Goal: Task Accomplishment & Management: Manage account settings

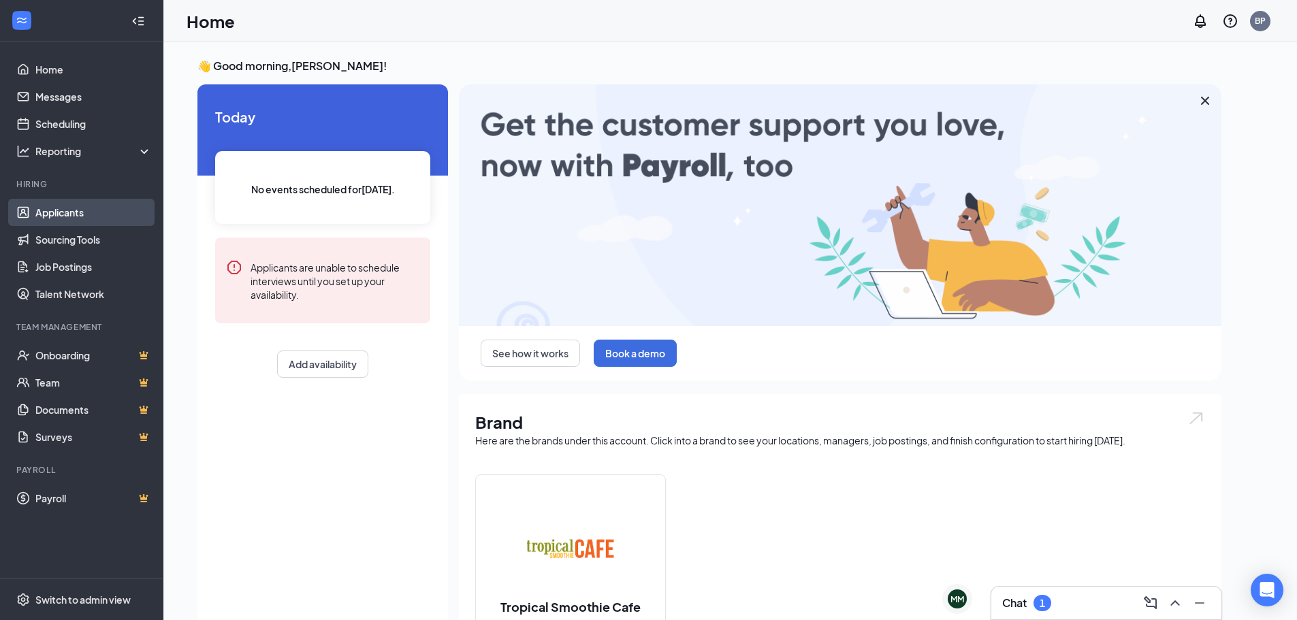
click at [94, 206] on link "Applicants" at bounding box center [93, 212] width 116 height 27
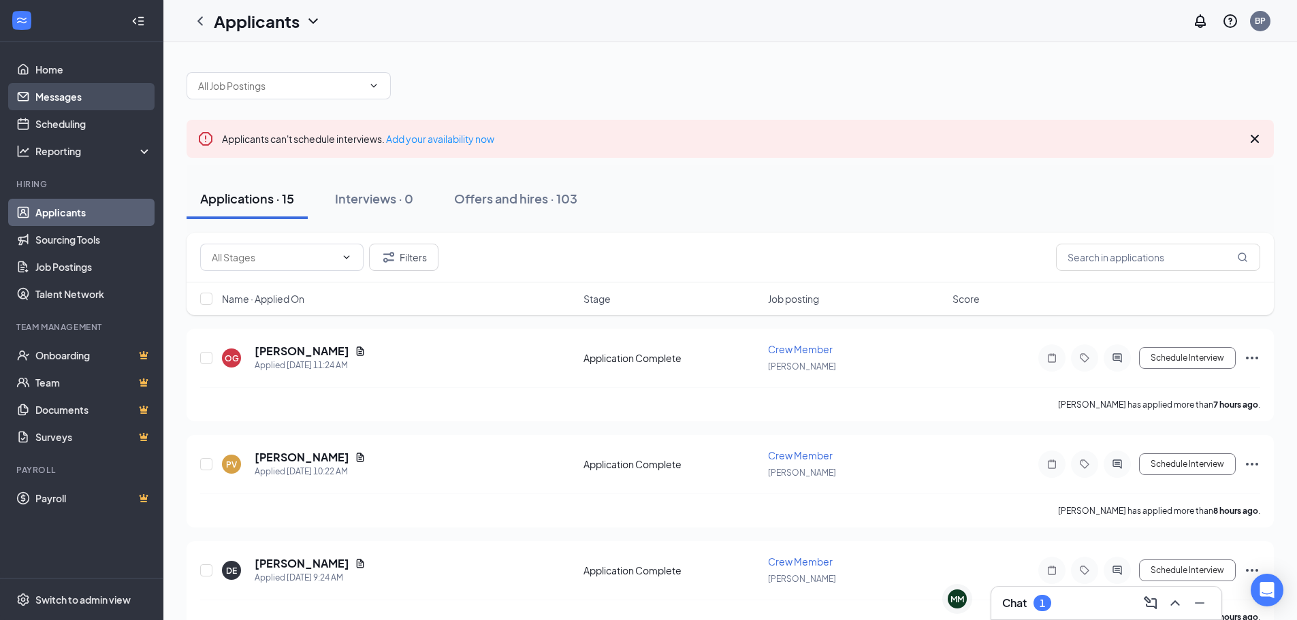
click at [95, 93] on link "Messages" at bounding box center [93, 96] width 116 height 27
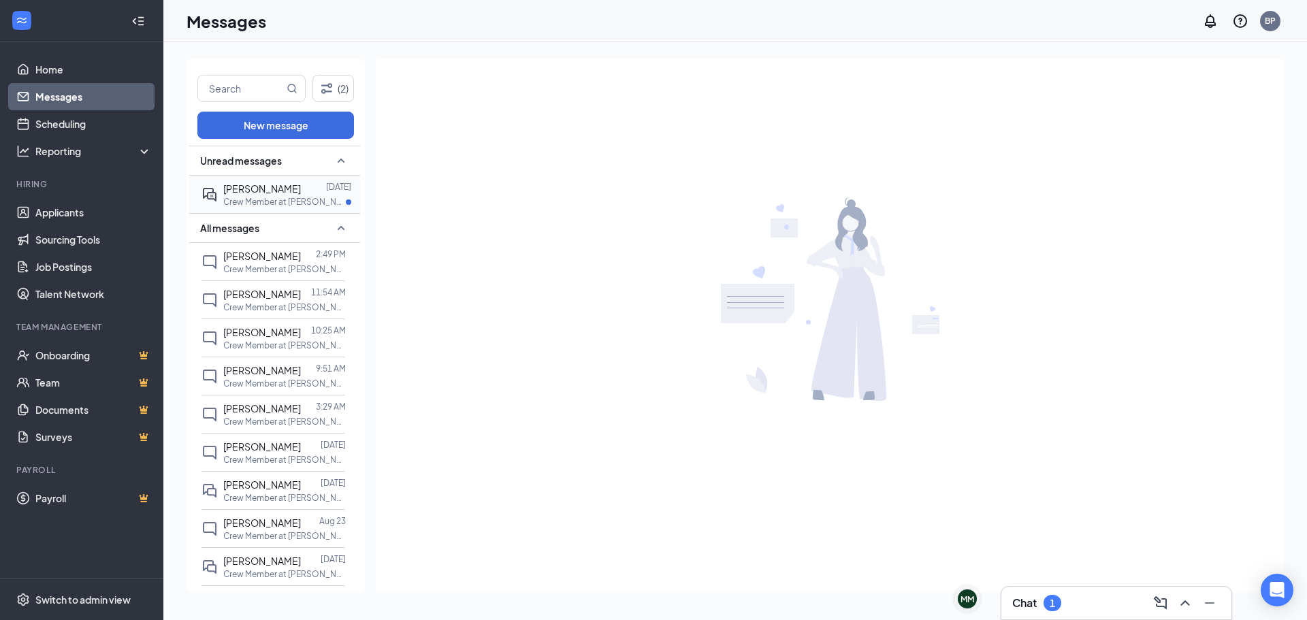
click at [261, 191] on span "[PERSON_NAME]" at bounding box center [262, 188] width 78 height 12
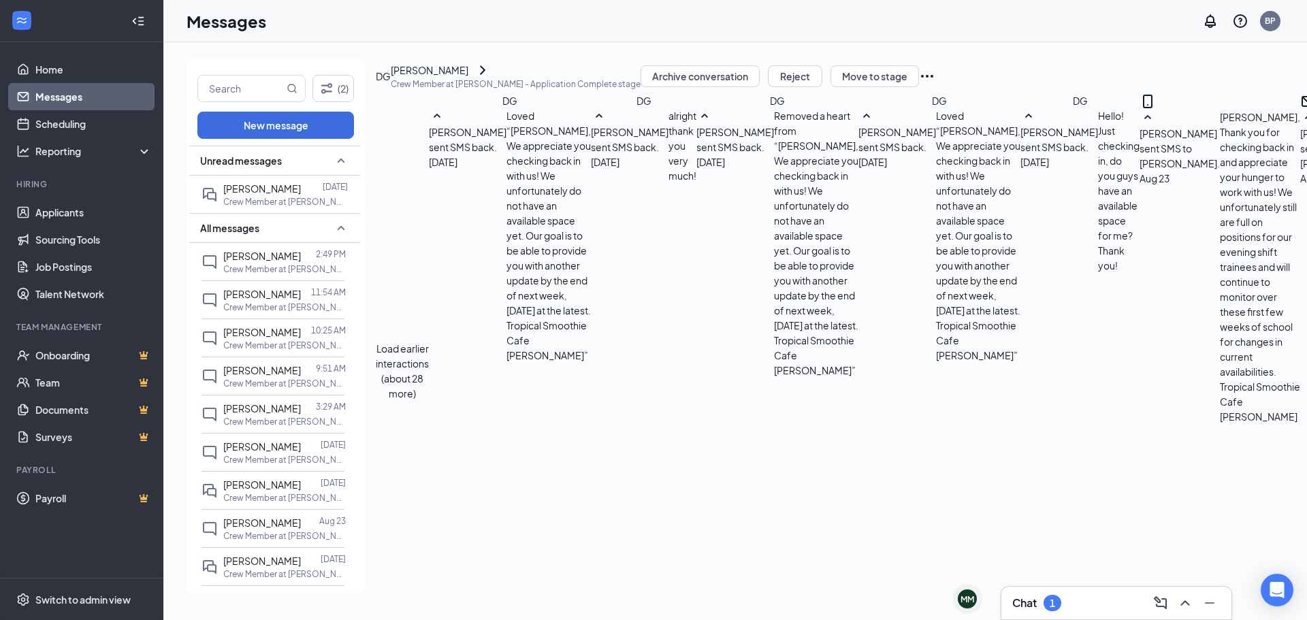
scroll to position [1046, 0]
type textarea "[PERSON_NAME], We appreciate you getting back to us regarding this and complete…"
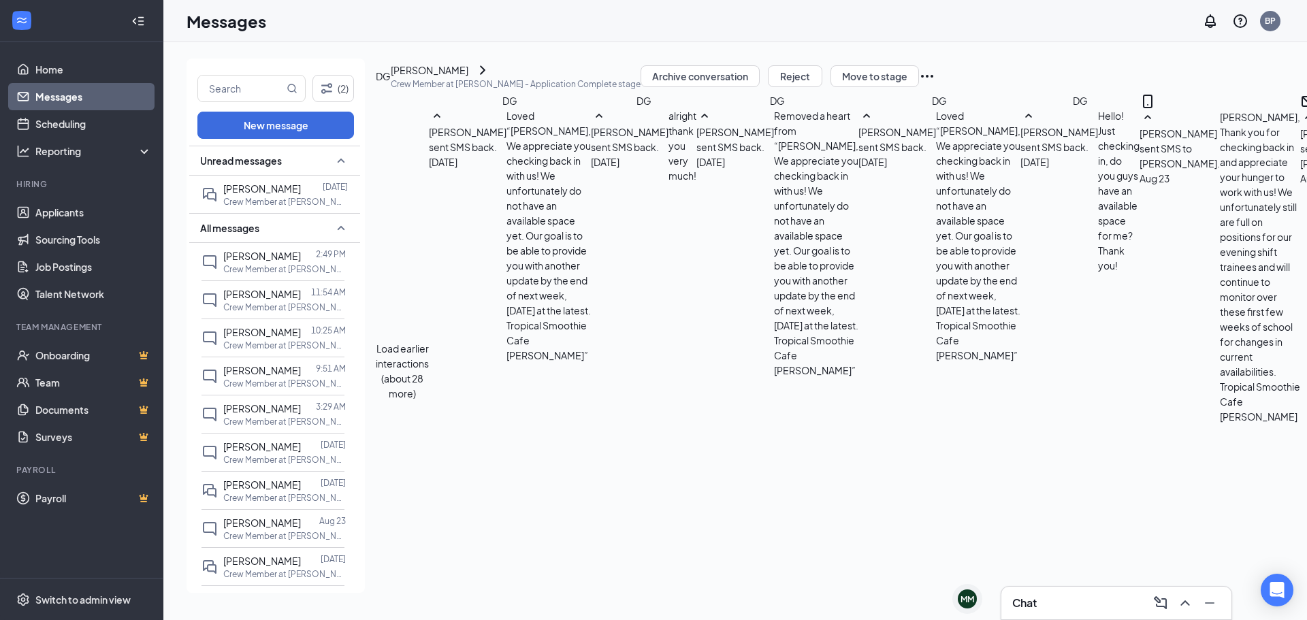
checkbox input "true"
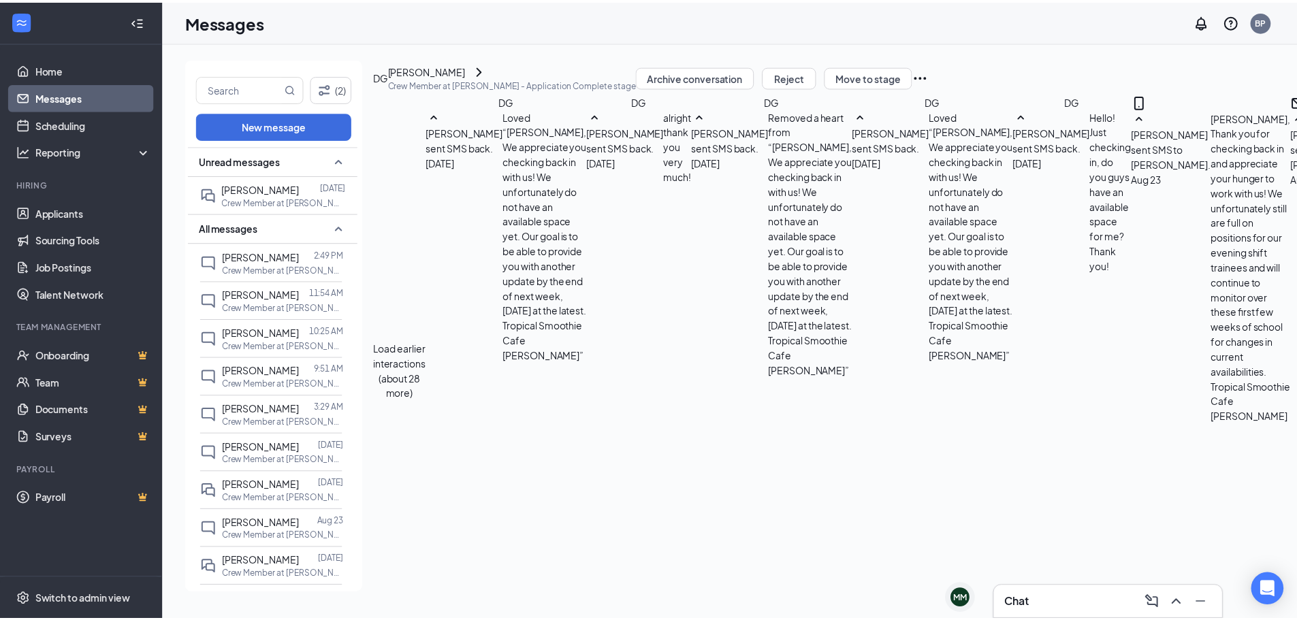
scroll to position [1373, 0]
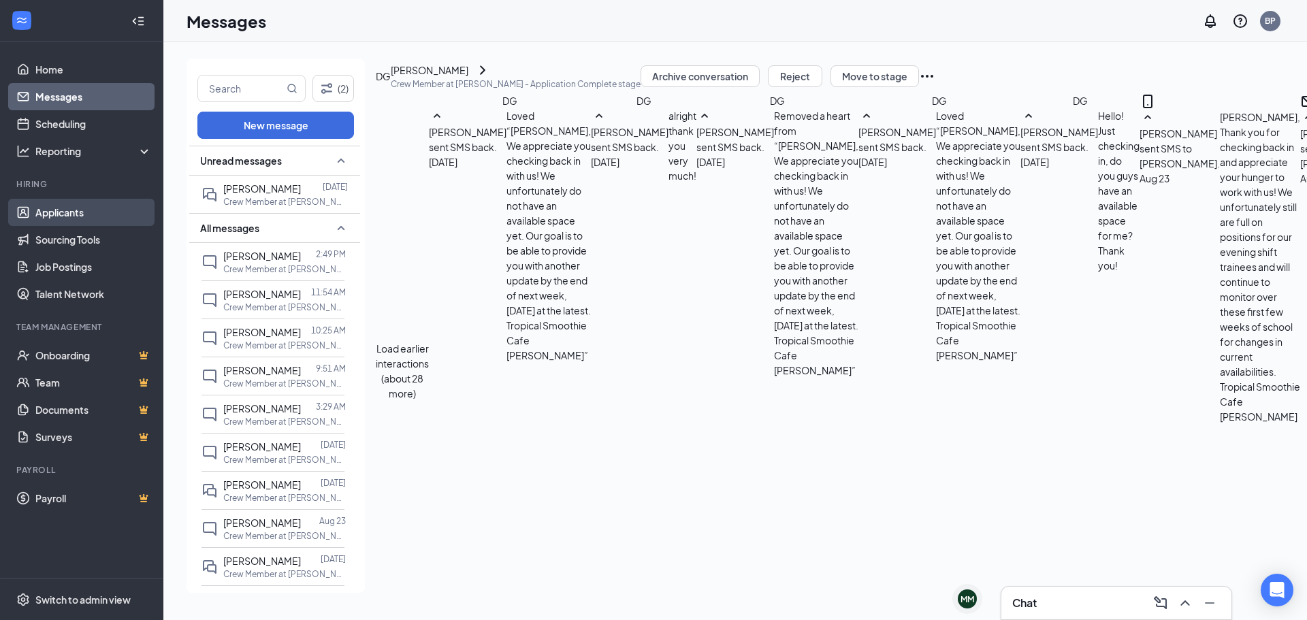
click at [54, 214] on link "Applicants" at bounding box center [93, 212] width 116 height 27
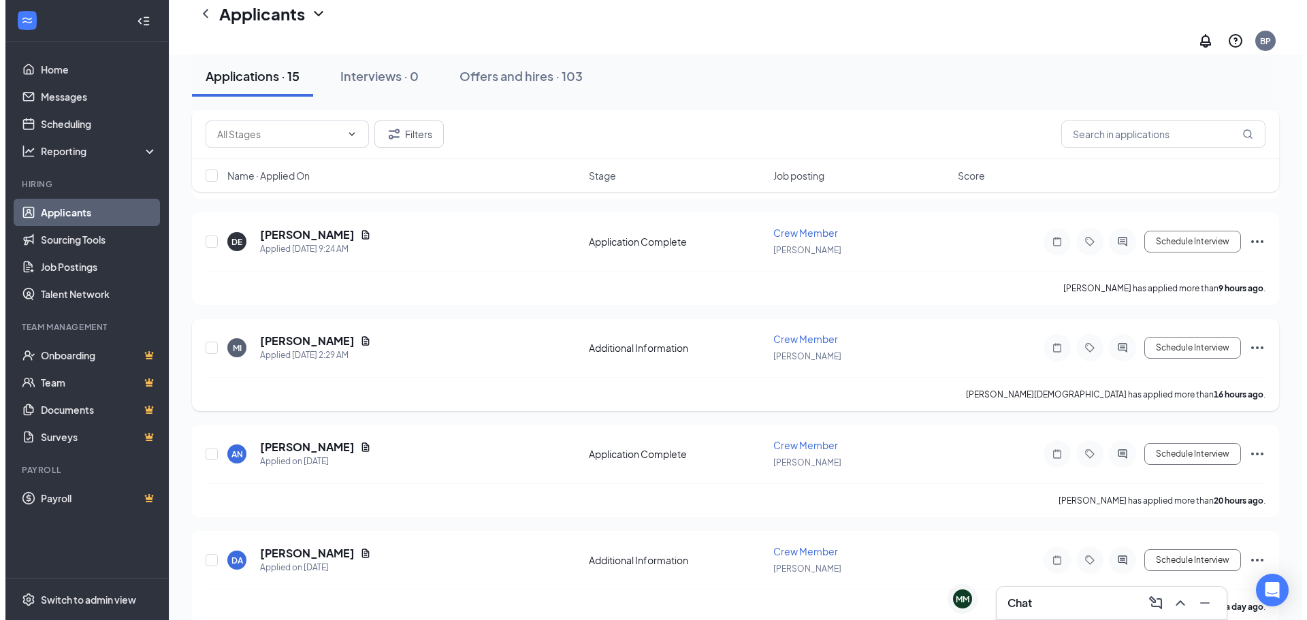
scroll to position [340, 0]
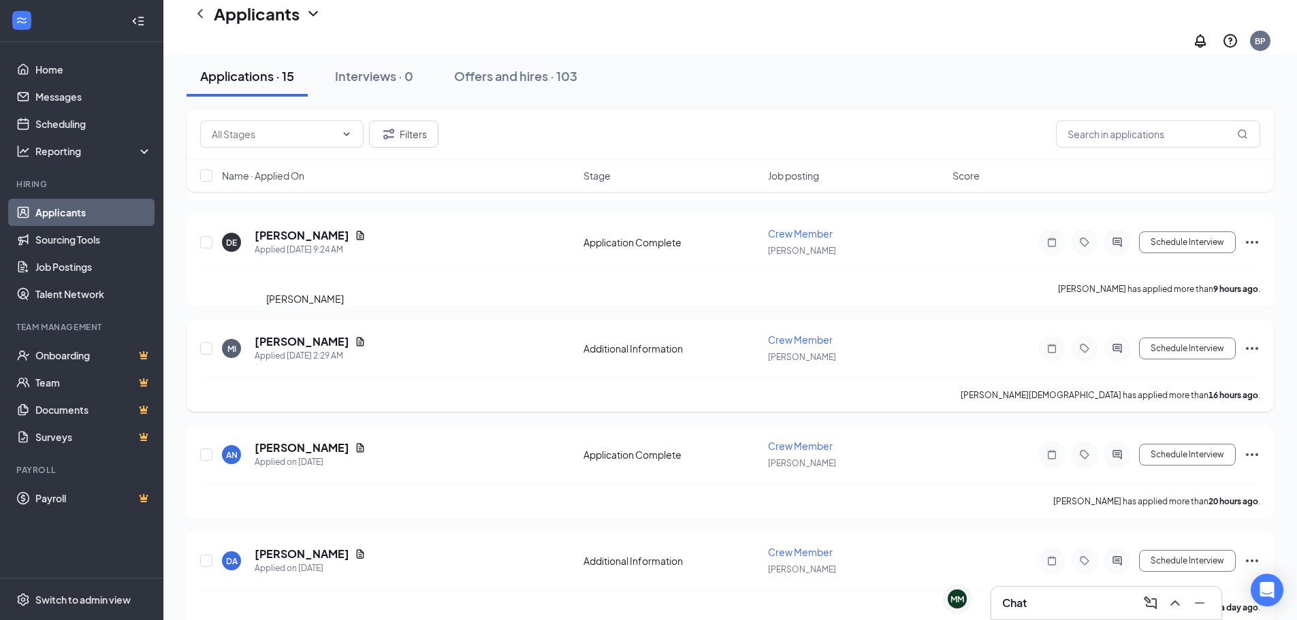
click at [327, 334] on h5 "[PERSON_NAME]" at bounding box center [302, 341] width 95 height 15
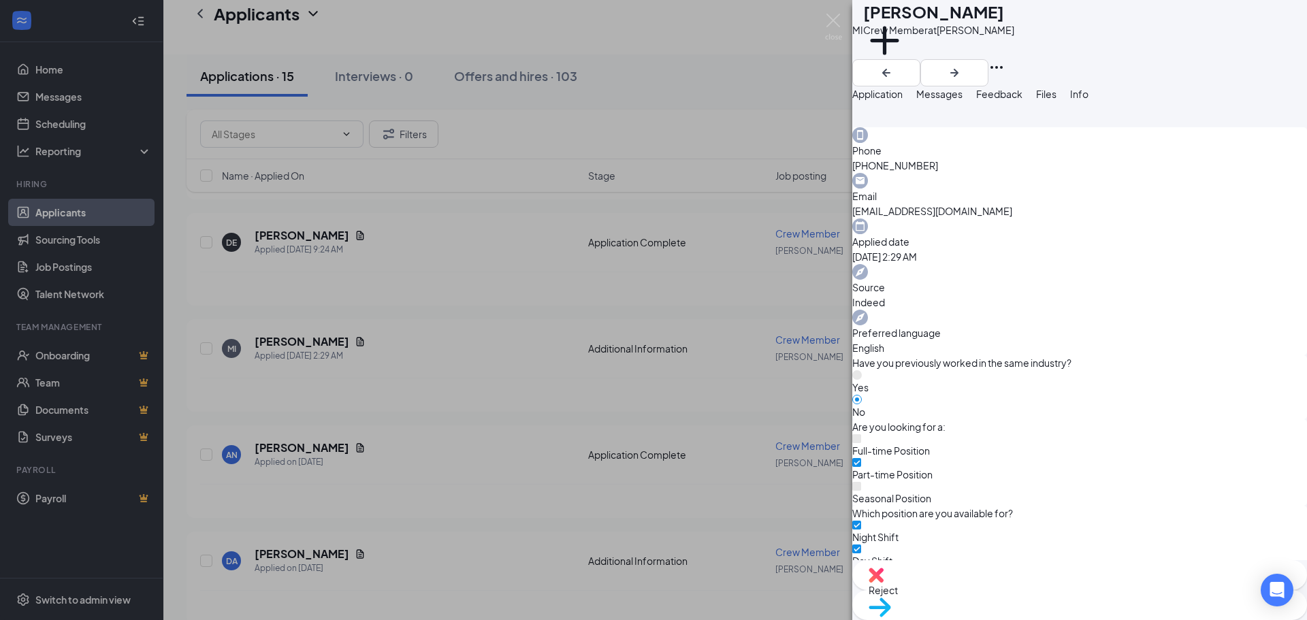
scroll to position [350, 0]
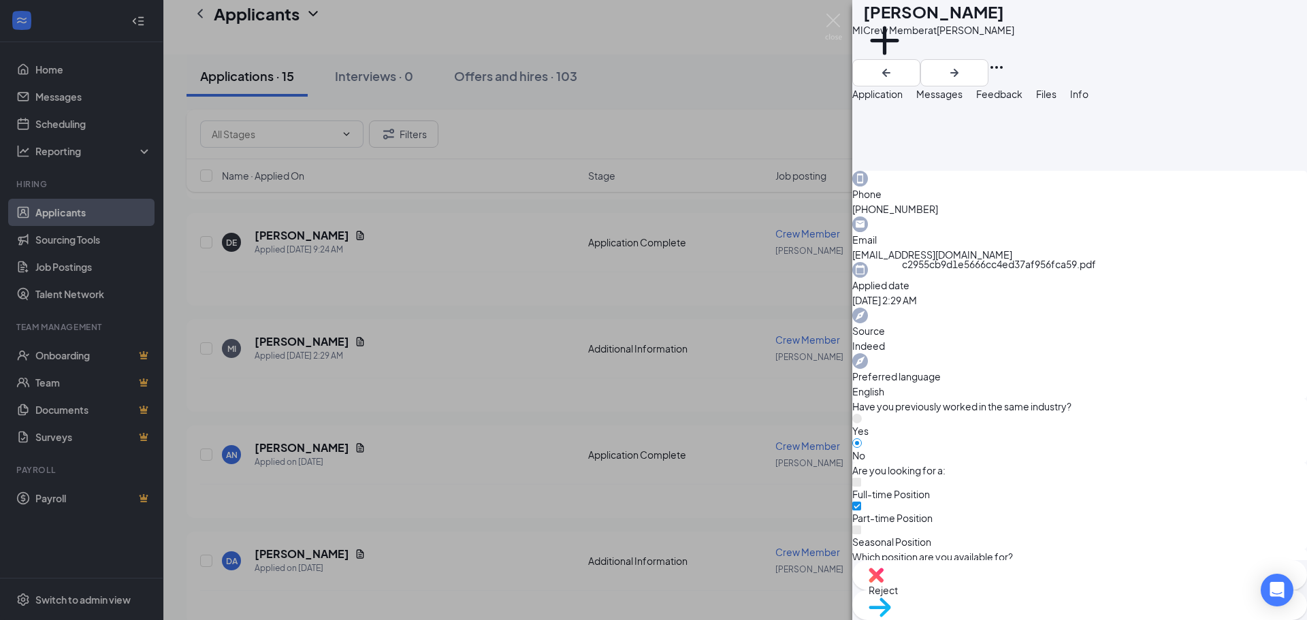
click at [1009, 587] on div "Reject" at bounding box center [1079, 575] width 455 height 30
checkbox input "true"
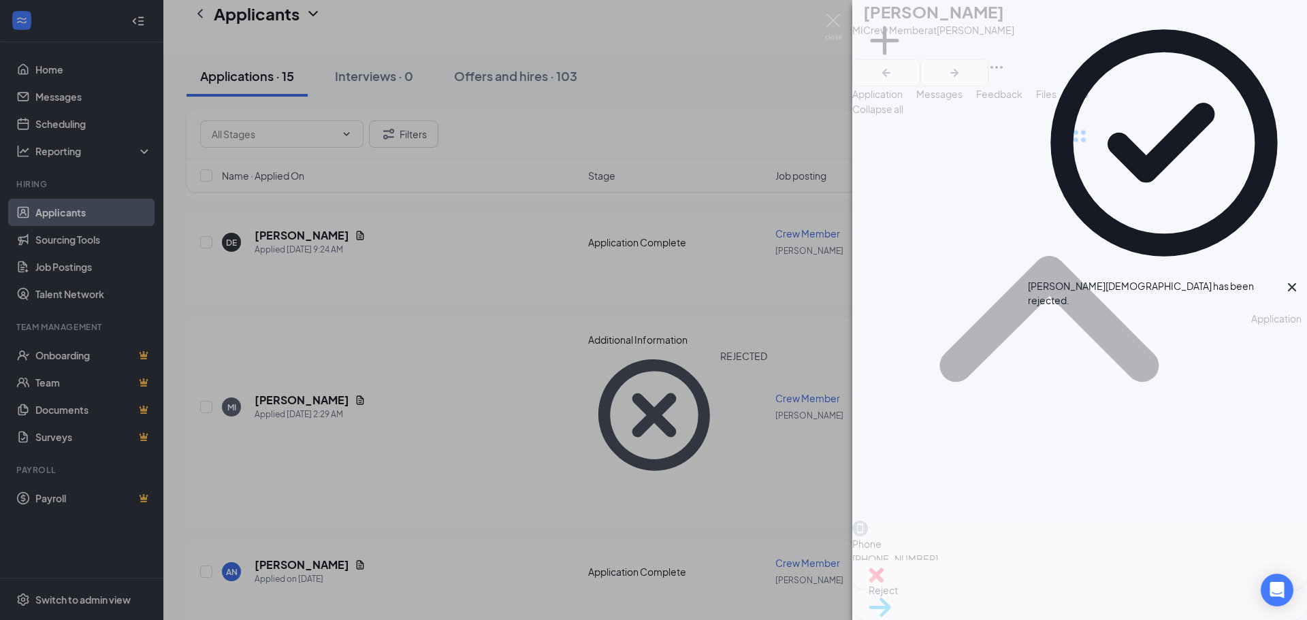
click at [295, 434] on div "MI [PERSON_NAME] Crew Member at [PERSON_NAME] Add a tag Application Messages Fe…" at bounding box center [653, 310] width 1307 height 620
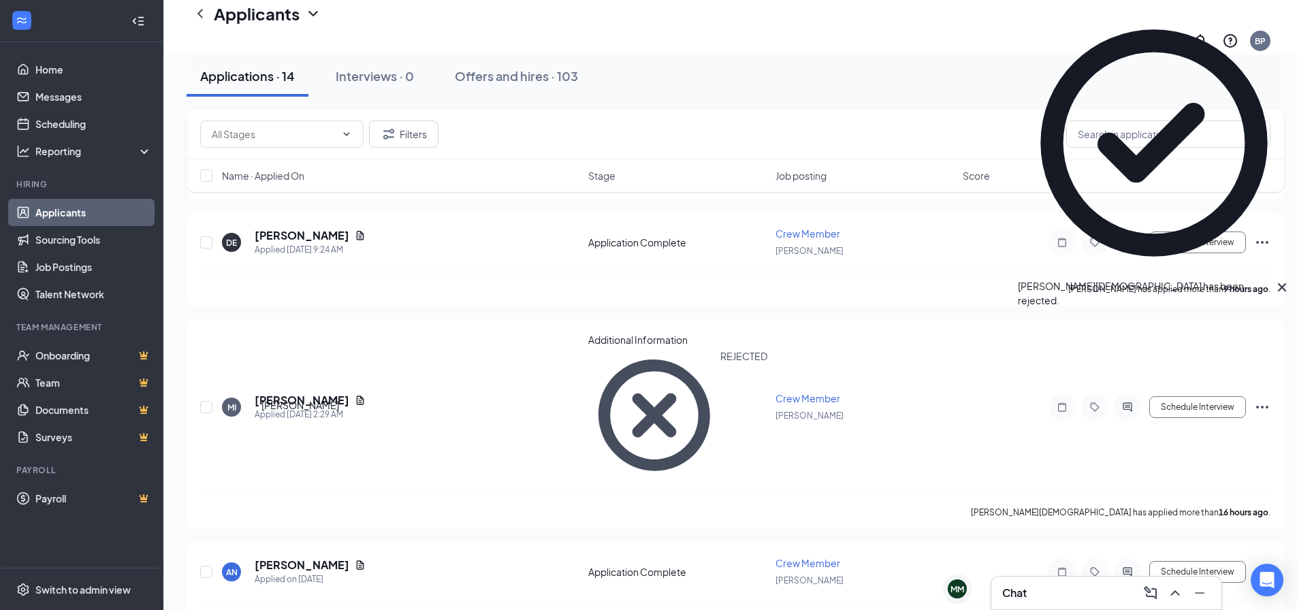
click at [295, 558] on h5 "[PERSON_NAME]" at bounding box center [302, 565] width 95 height 15
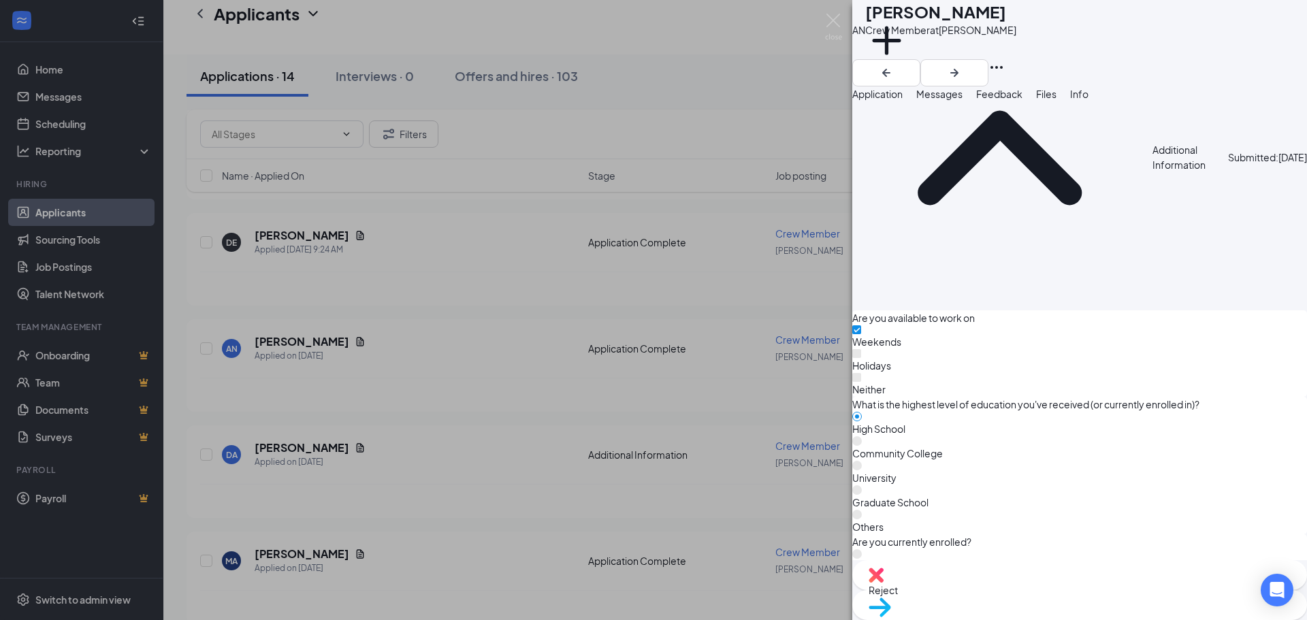
scroll to position [1294, 0]
click at [998, 590] on div "Reject" at bounding box center [1079, 575] width 455 height 30
checkbox input "true"
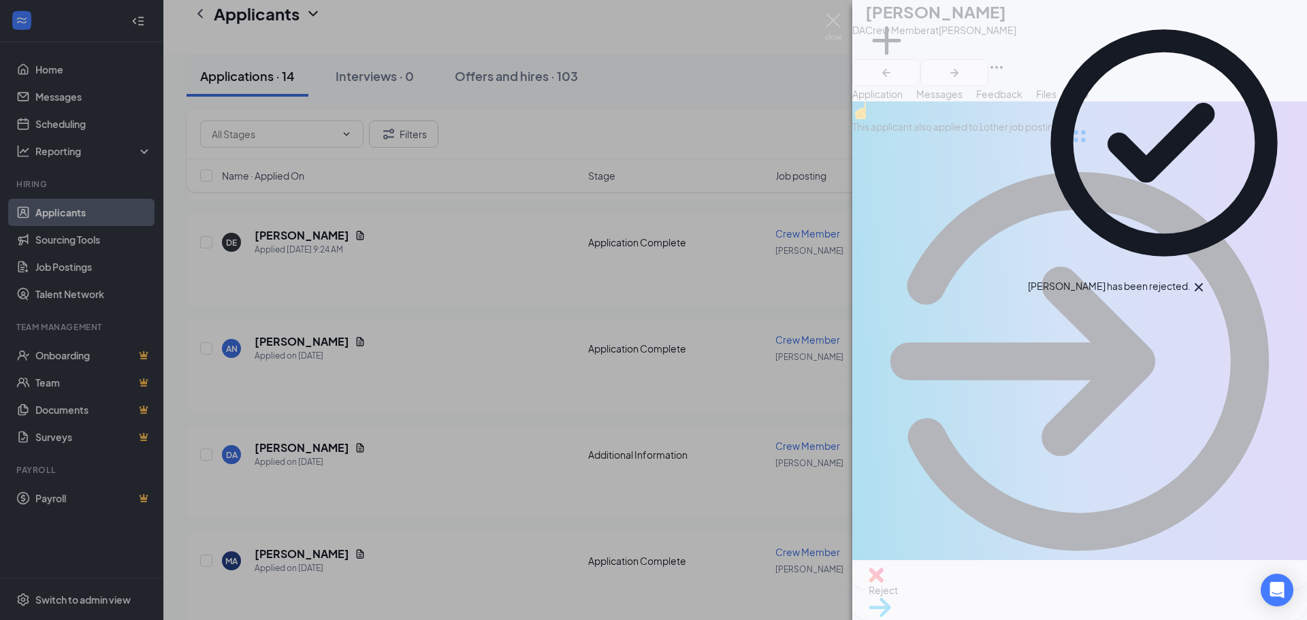
click at [412, 349] on div "DA [PERSON_NAME] Crew Member at [PERSON_NAME] Add a tag Application Messages Fe…" at bounding box center [653, 310] width 1307 height 620
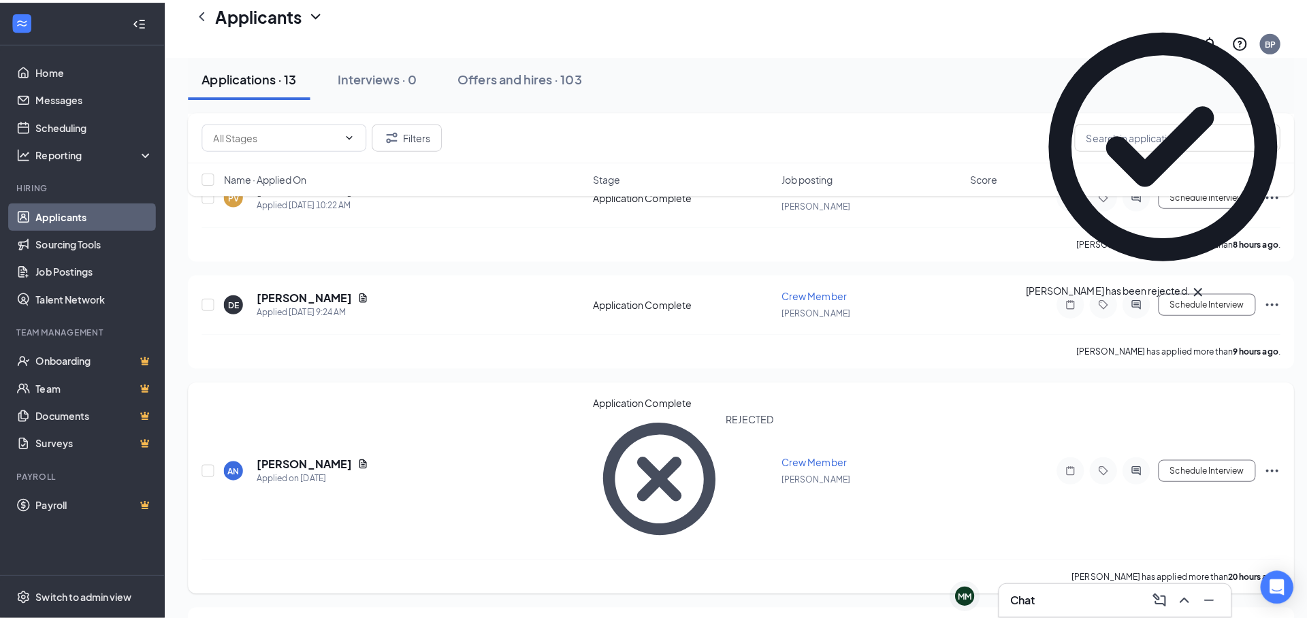
scroll to position [204, 0]
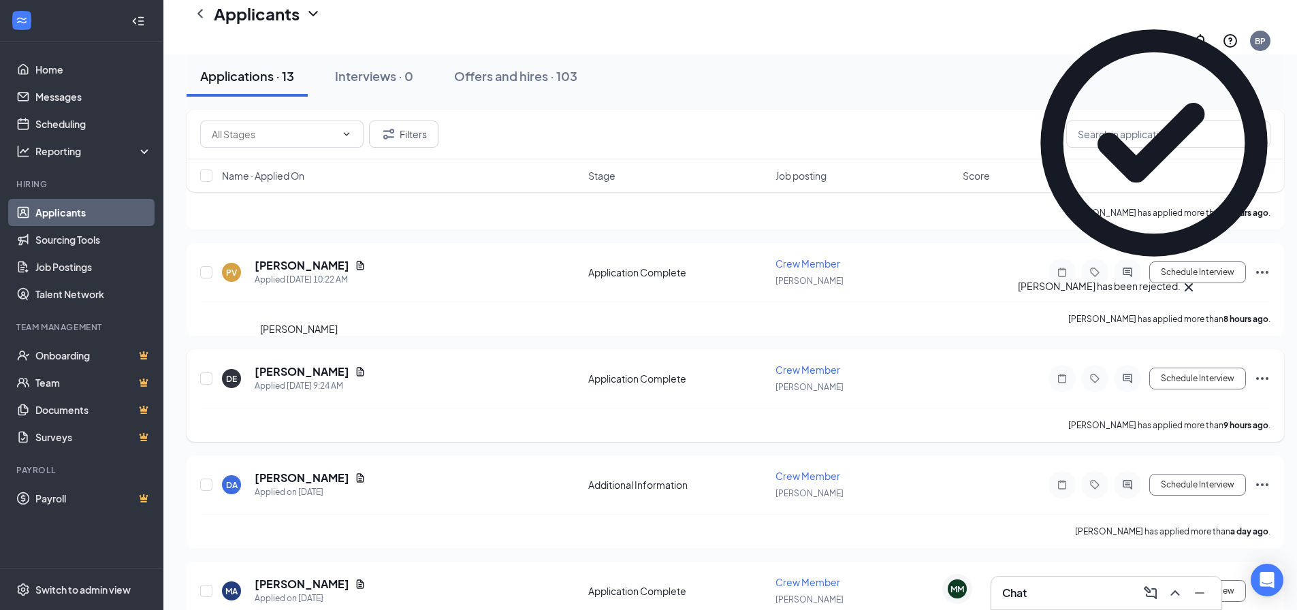
click at [291, 364] on h5 "[PERSON_NAME]" at bounding box center [302, 371] width 95 height 15
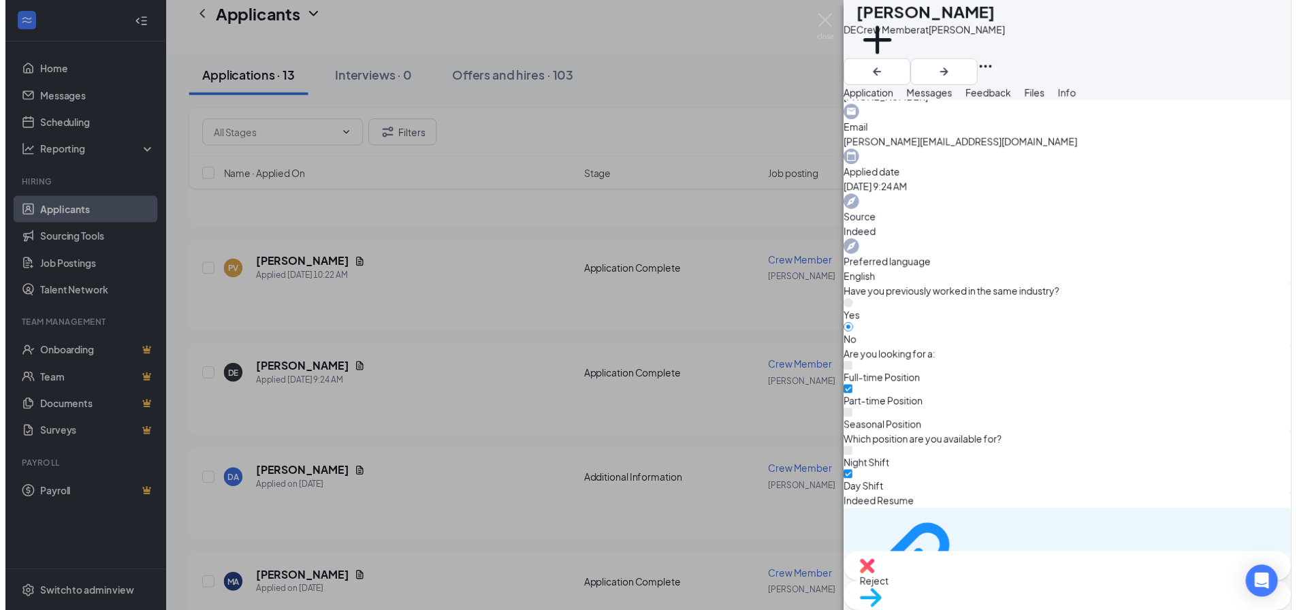
scroll to position [460, 0]
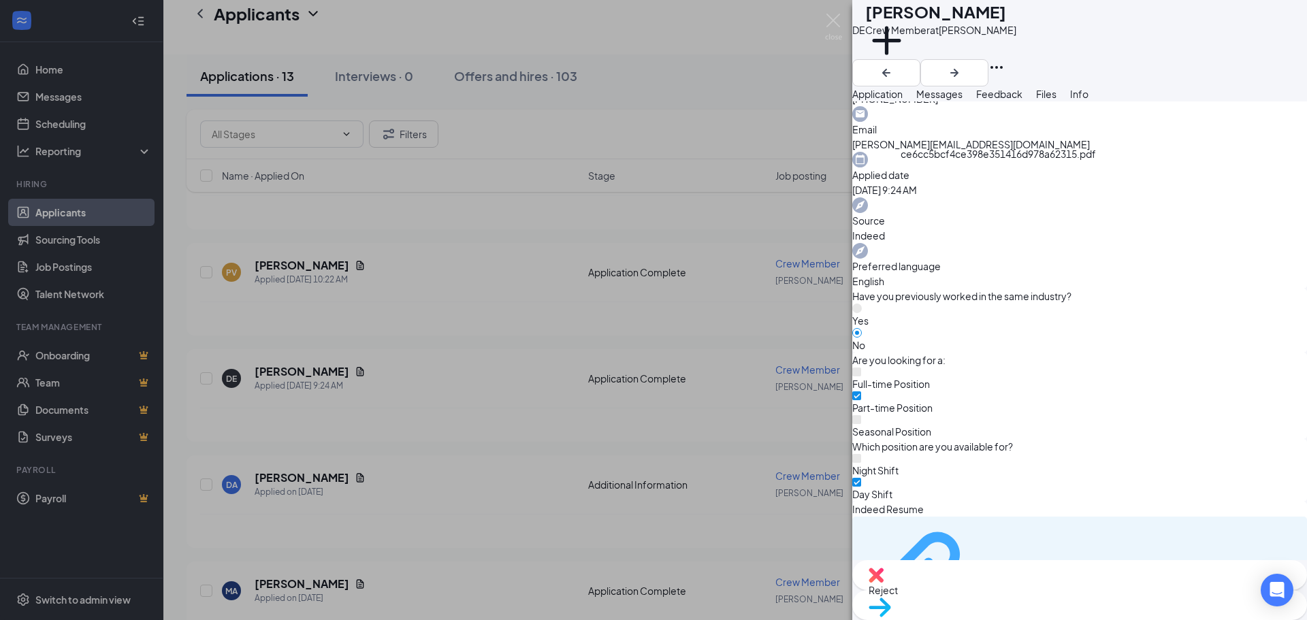
click at [979, 577] on div "ce6cc5bcf4ce398e351416d978a62315.pdf" at bounding box center [1030, 582] width 102 height 11
click at [1010, 590] on div "Reject" at bounding box center [1079, 575] width 455 height 30
checkbox input "true"
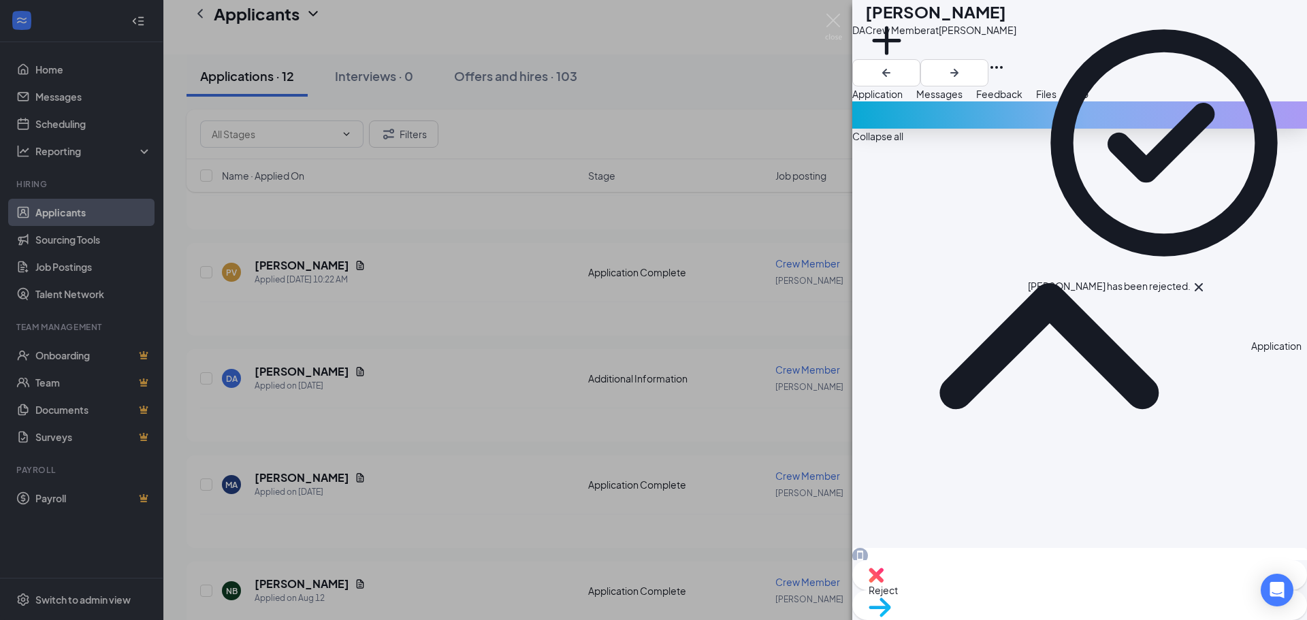
click at [431, 376] on div "DA [PERSON_NAME] Crew Member at [PERSON_NAME] Add a tag Application Messages Fe…" at bounding box center [653, 310] width 1307 height 620
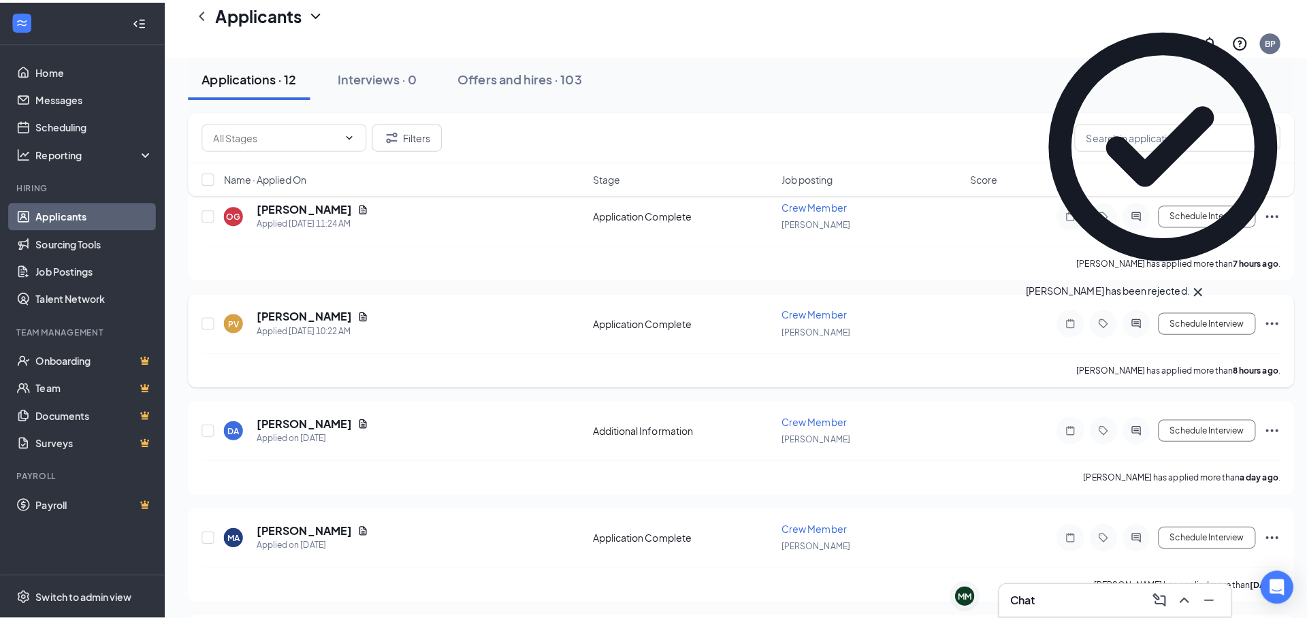
scroll to position [136, 0]
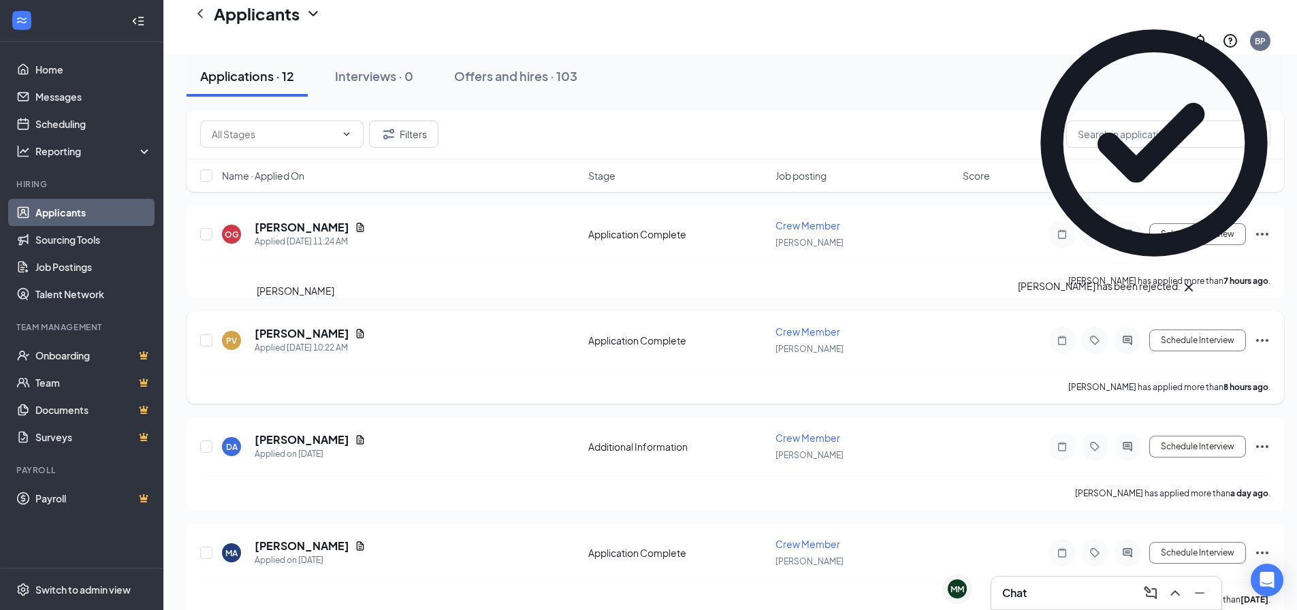
click at [270, 326] on h5 "[PERSON_NAME]" at bounding box center [302, 333] width 95 height 15
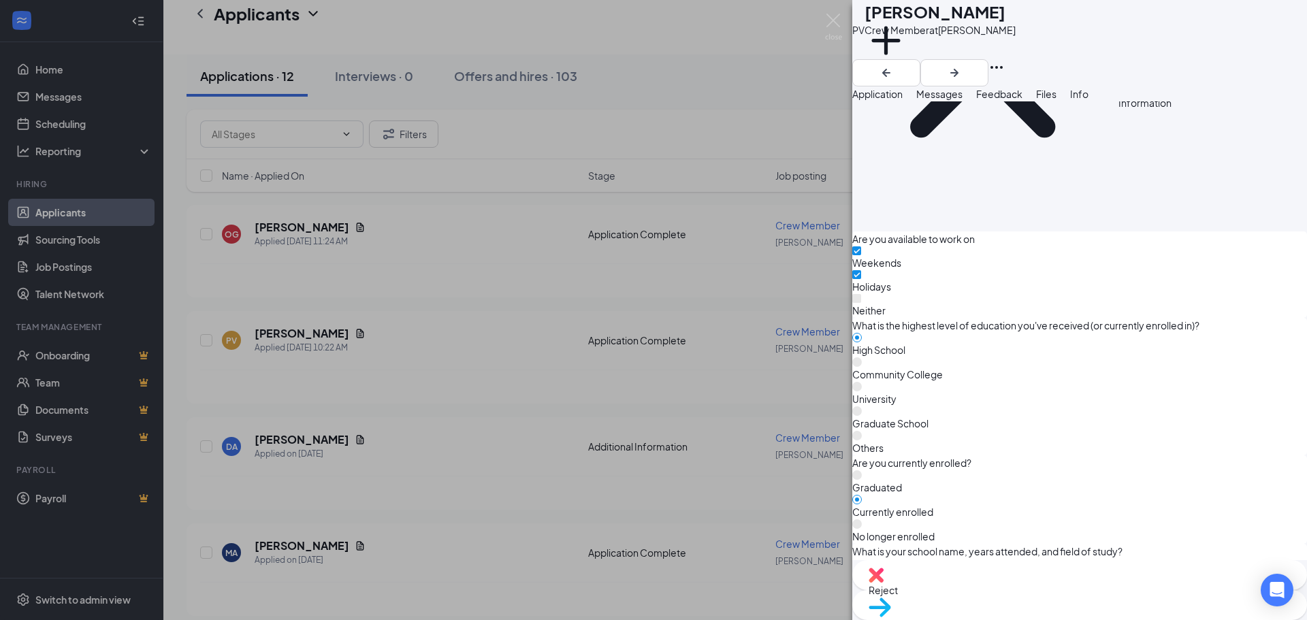
scroll to position [1345, 0]
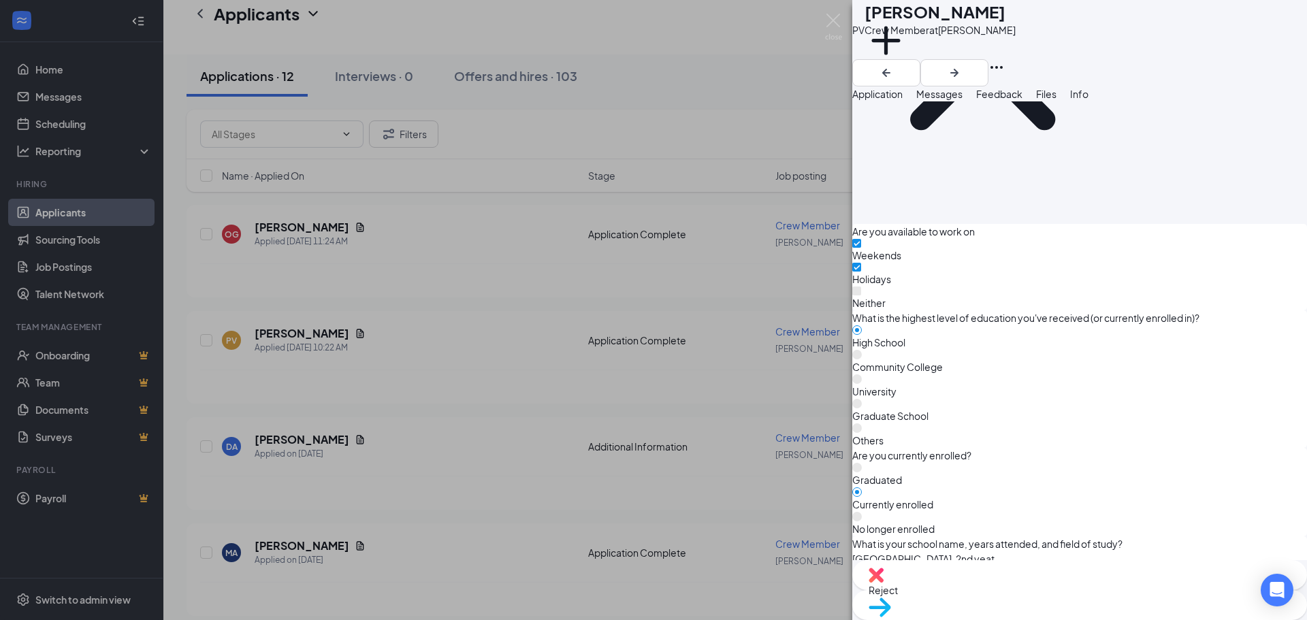
click at [1019, 594] on span "Reject" at bounding box center [1080, 590] width 422 height 15
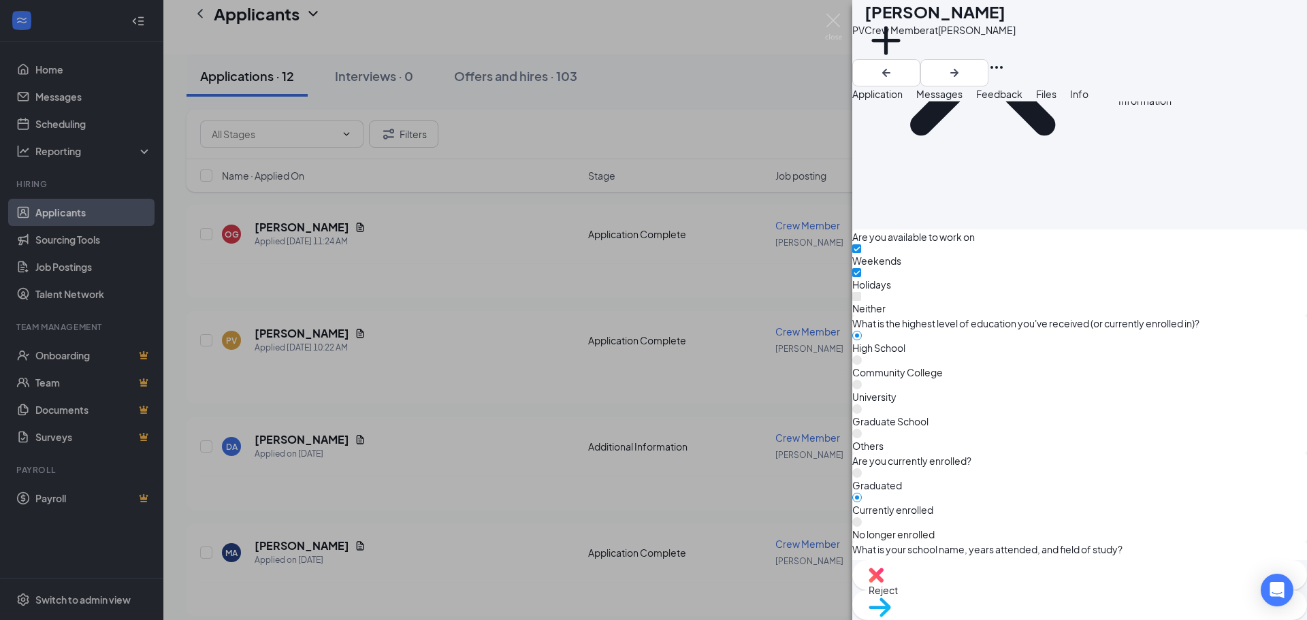
checkbox input "true"
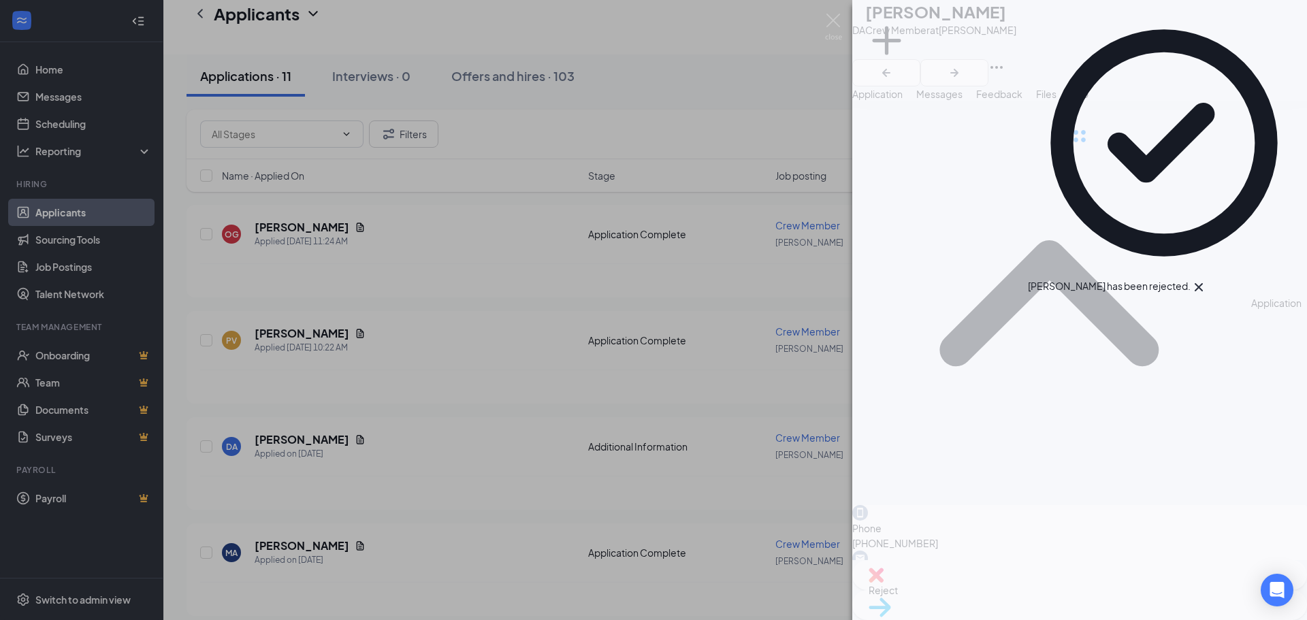
scroll to position [473, 0]
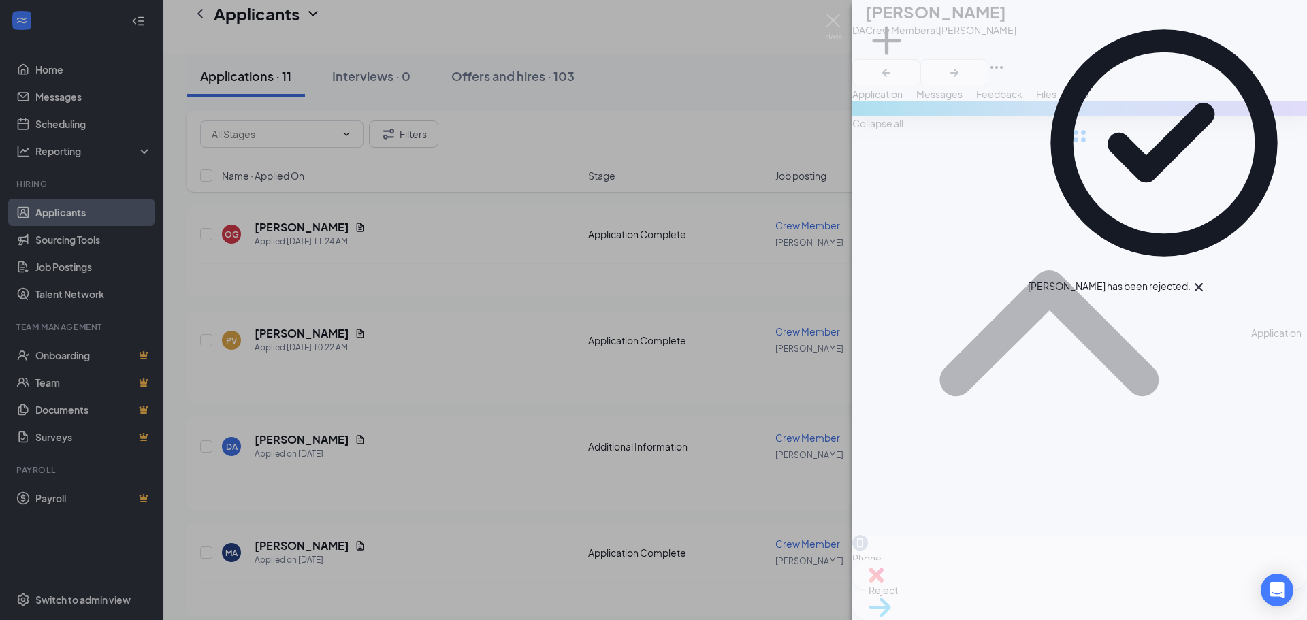
click at [457, 433] on div "DA [PERSON_NAME] Crew Member at [PERSON_NAME] Add a tag Application Messages Fe…" at bounding box center [653, 310] width 1307 height 620
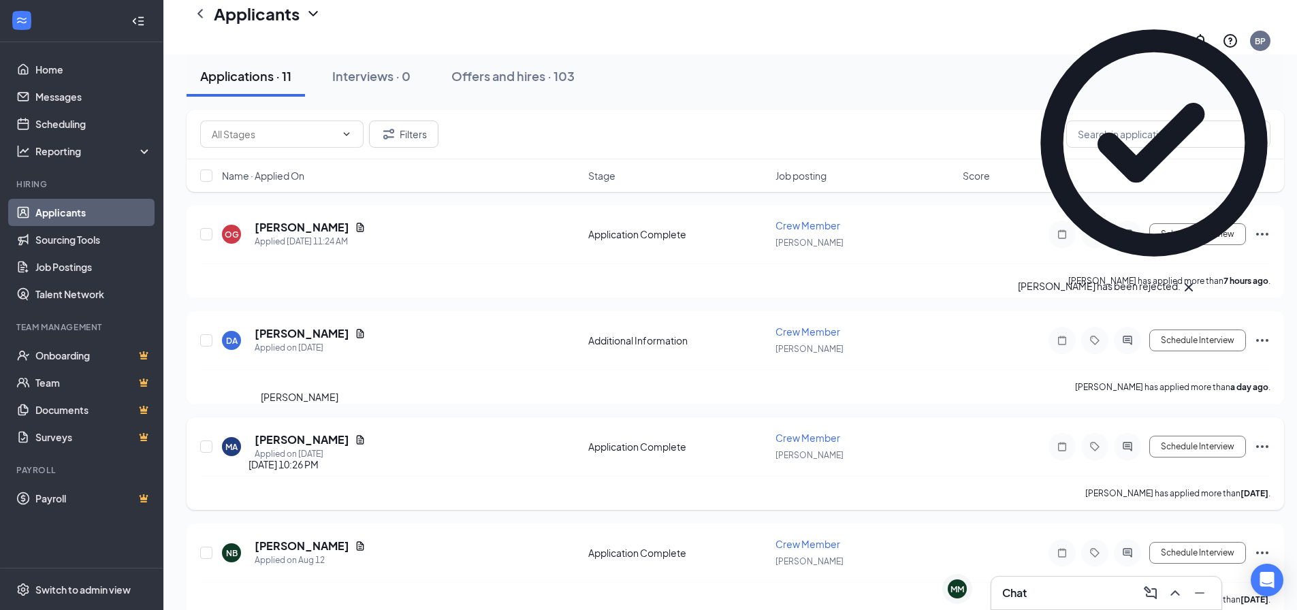
click at [291, 432] on h5 "[PERSON_NAME]" at bounding box center [302, 439] width 95 height 15
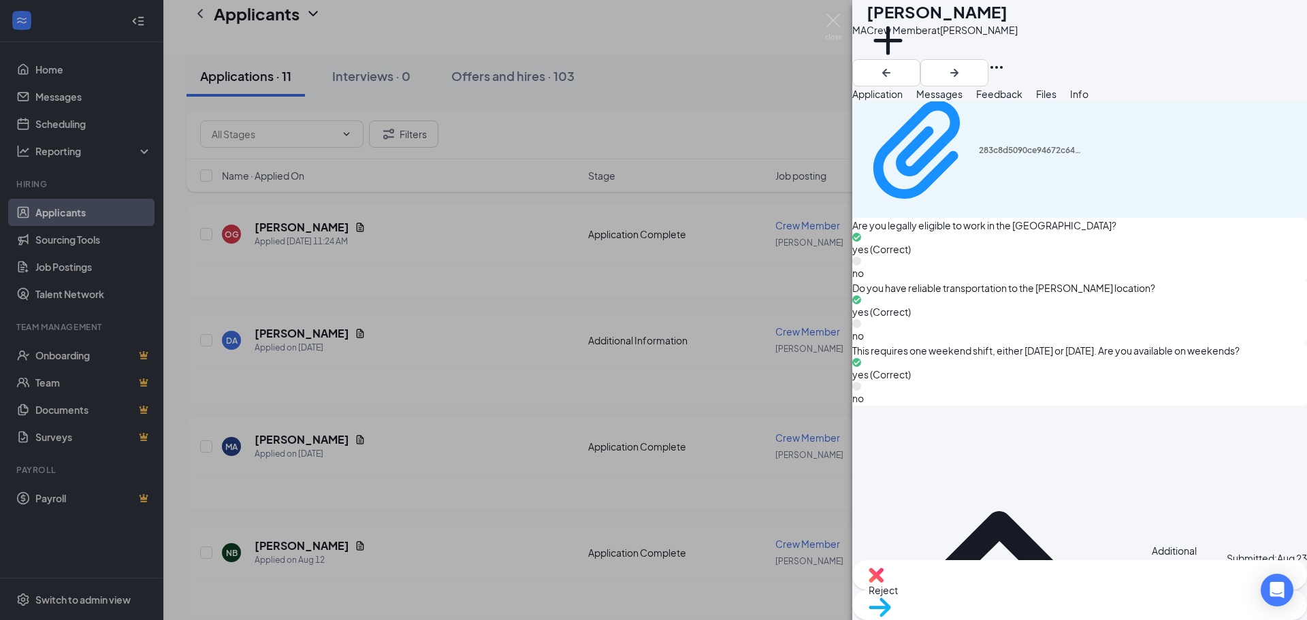
scroll to position [1157, 0]
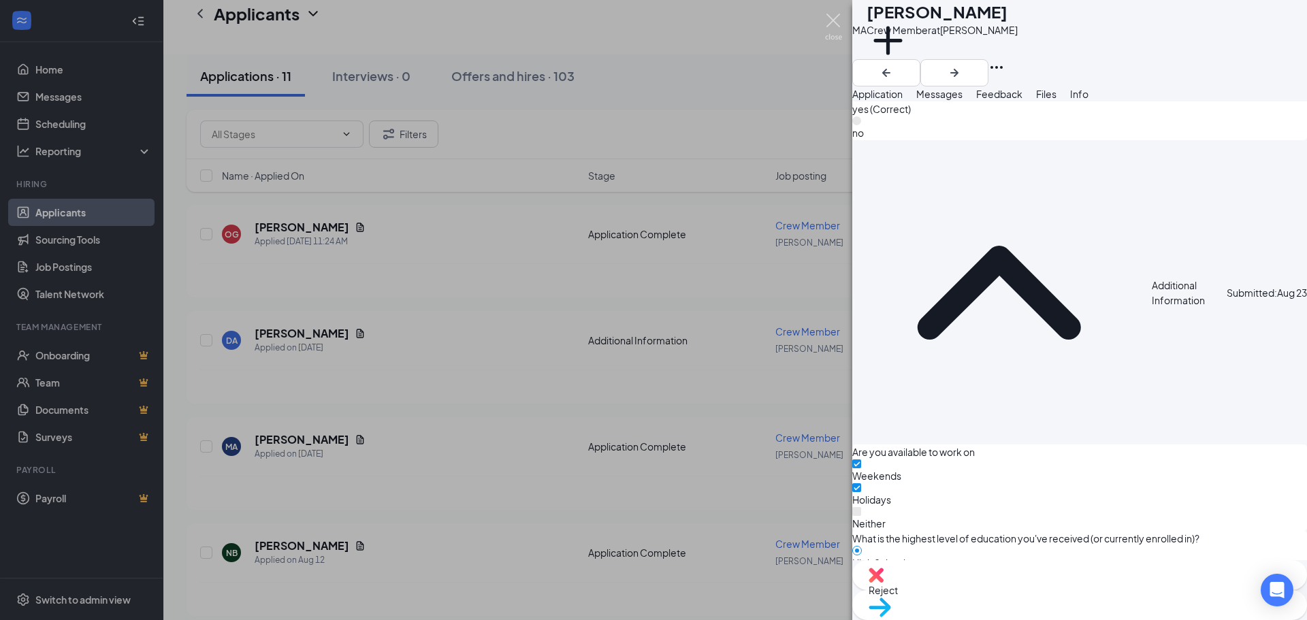
click at [836, 16] on img at bounding box center [833, 27] width 17 height 27
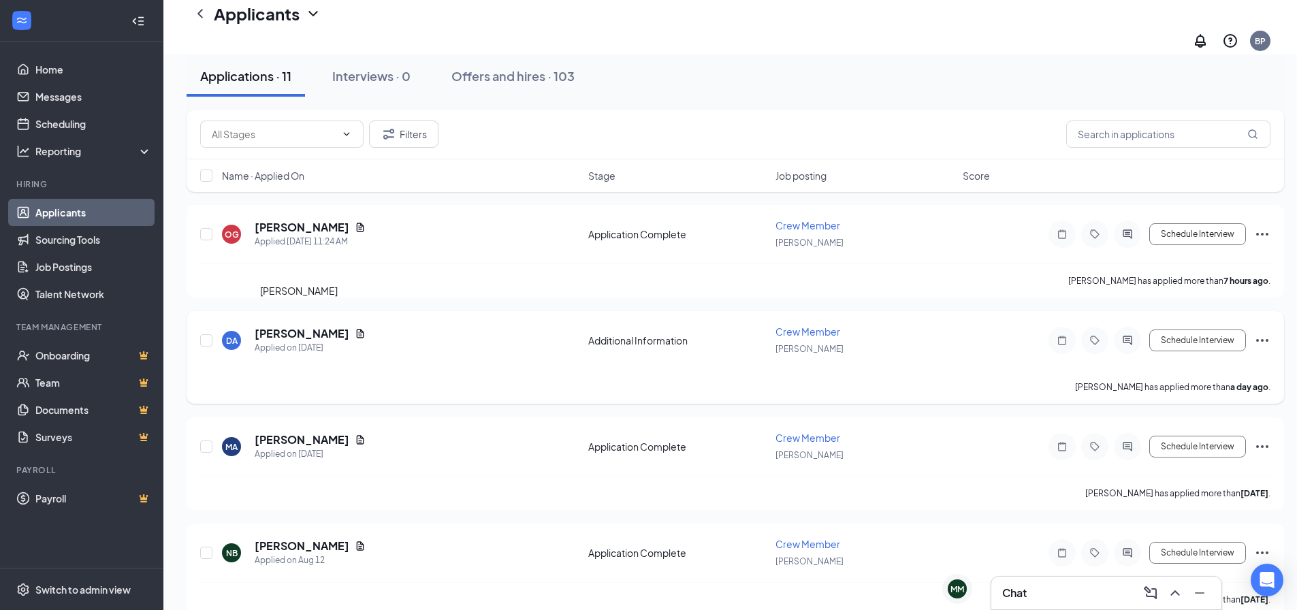
click at [293, 326] on h5 "[PERSON_NAME]" at bounding box center [302, 333] width 95 height 15
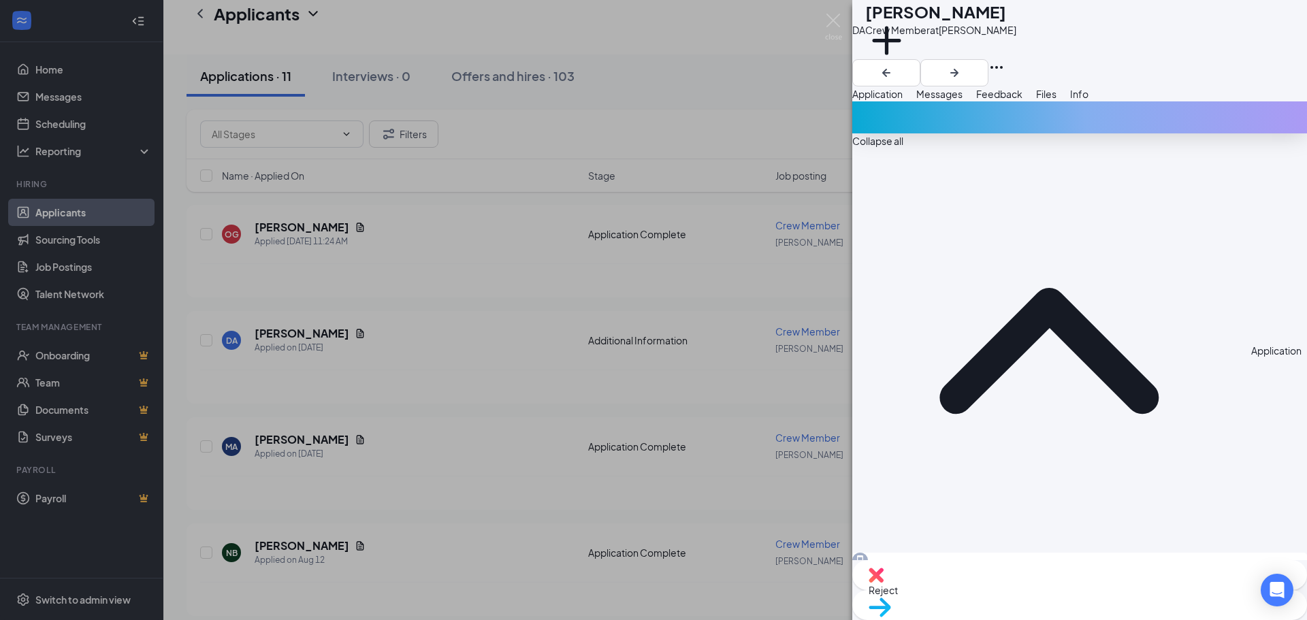
scroll to position [456, 0]
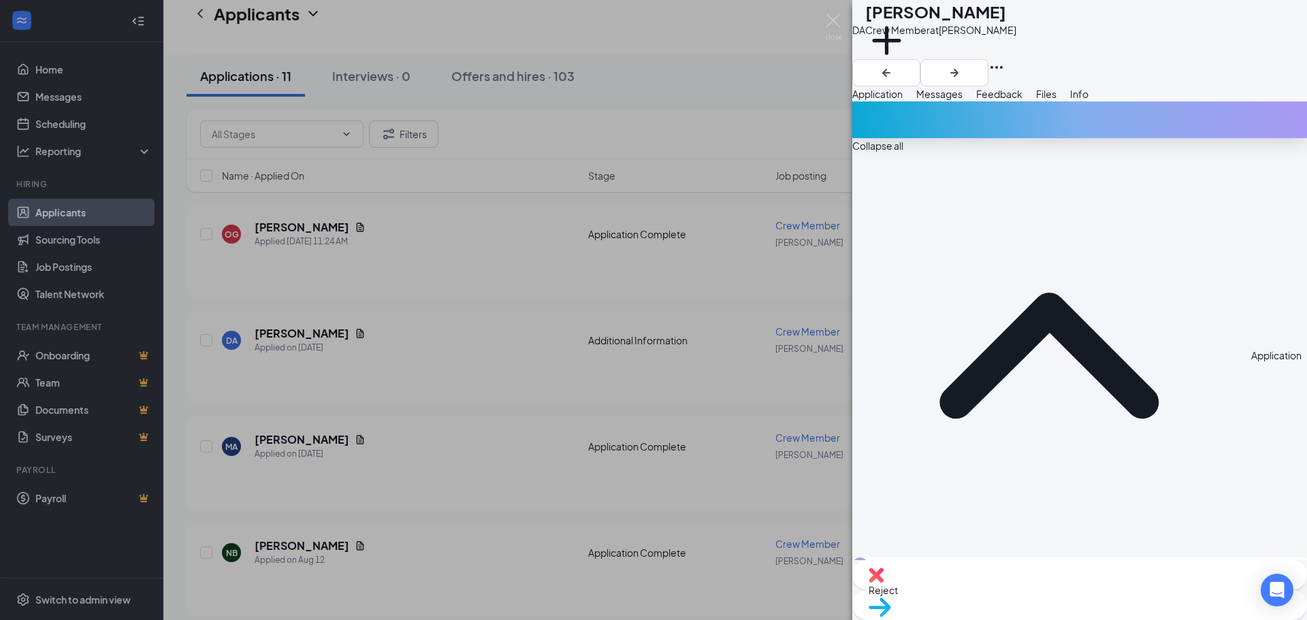
click at [997, 590] on div "Reject" at bounding box center [1079, 575] width 455 height 30
checkbox input "true"
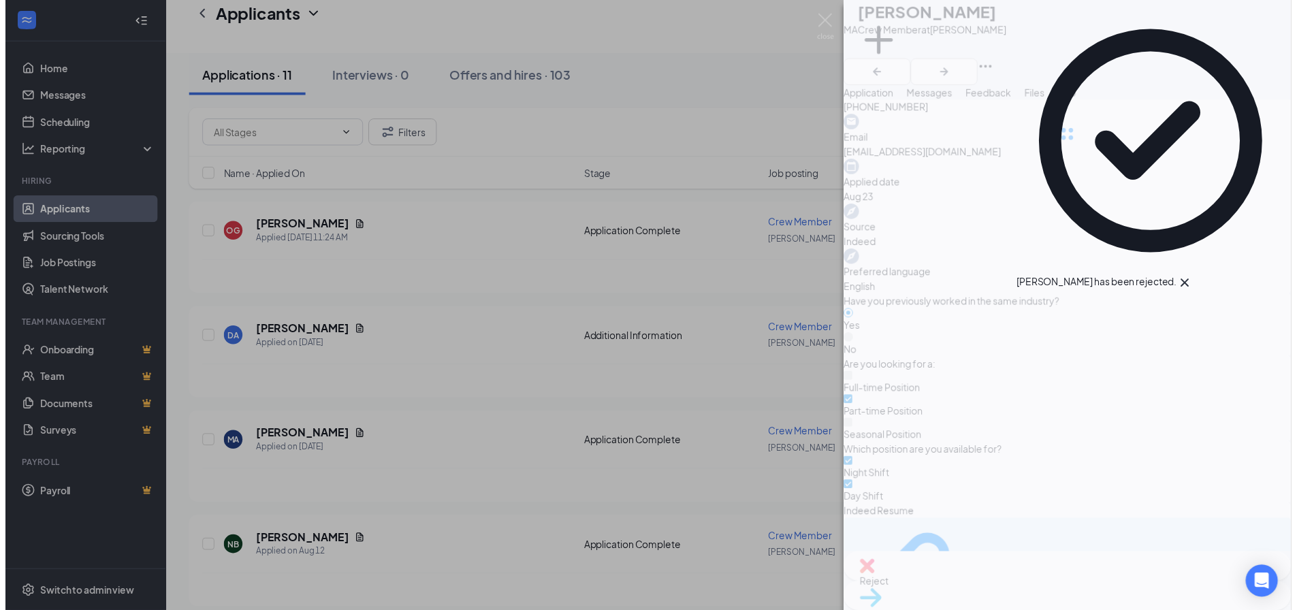
scroll to position [413, 0]
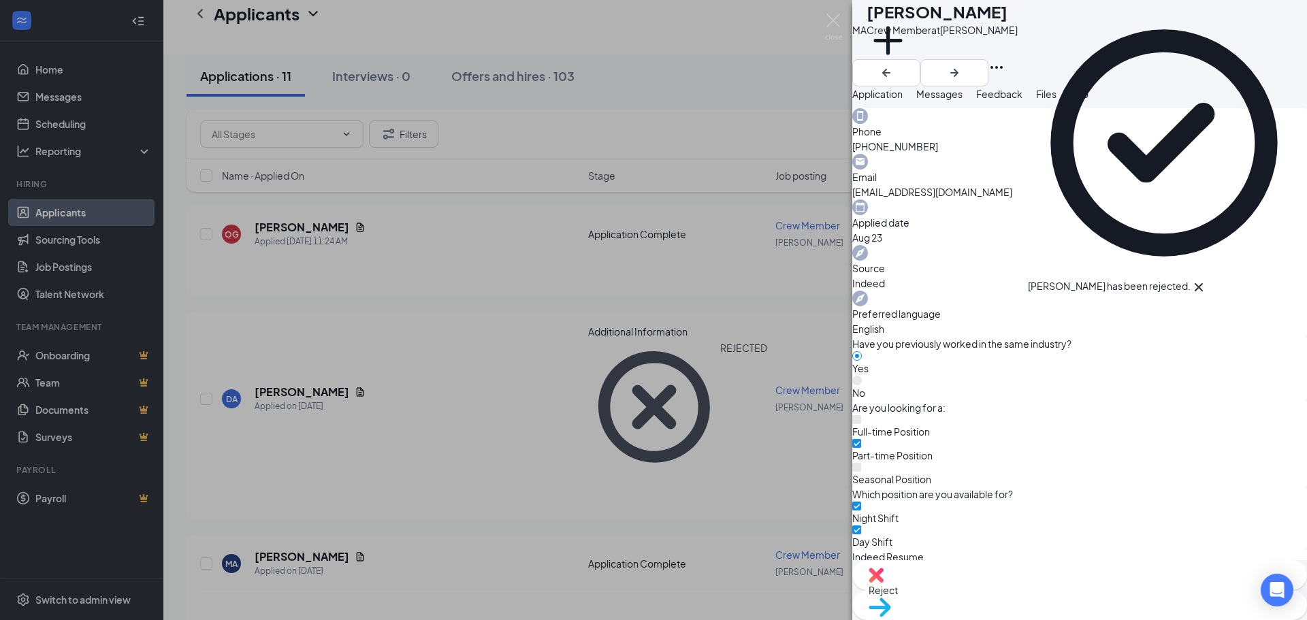
click at [370, 224] on div "MA [PERSON_NAME] Crew Member at [PERSON_NAME] Add a tag Application Messages Fe…" at bounding box center [653, 310] width 1307 height 620
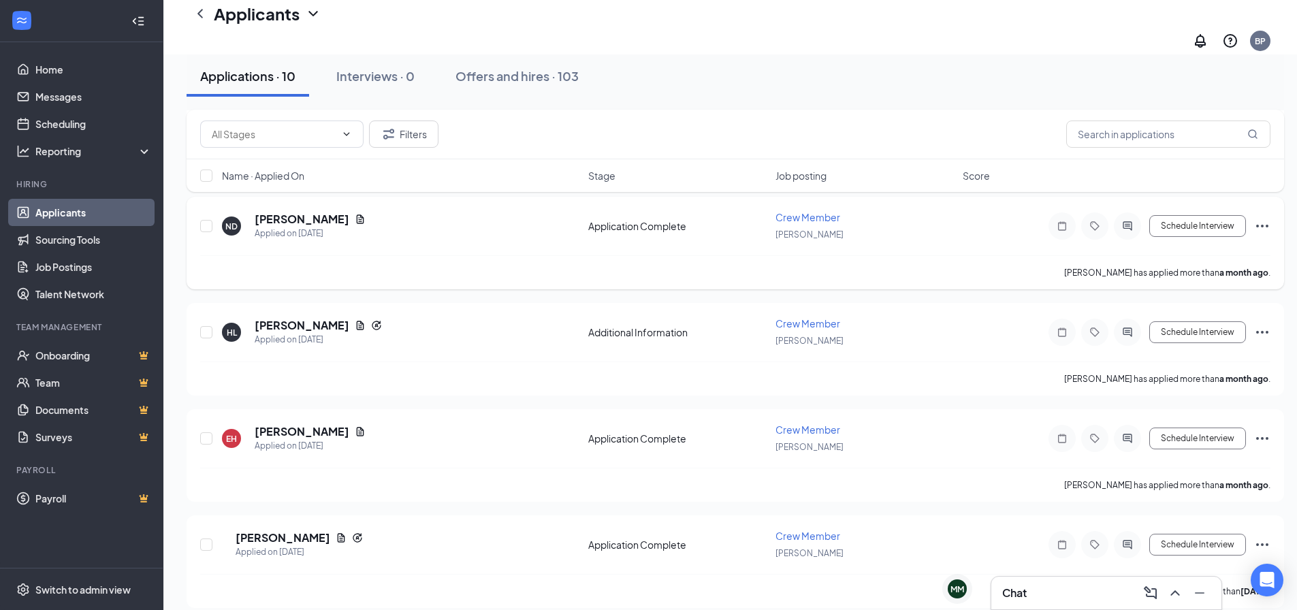
scroll to position [545, 0]
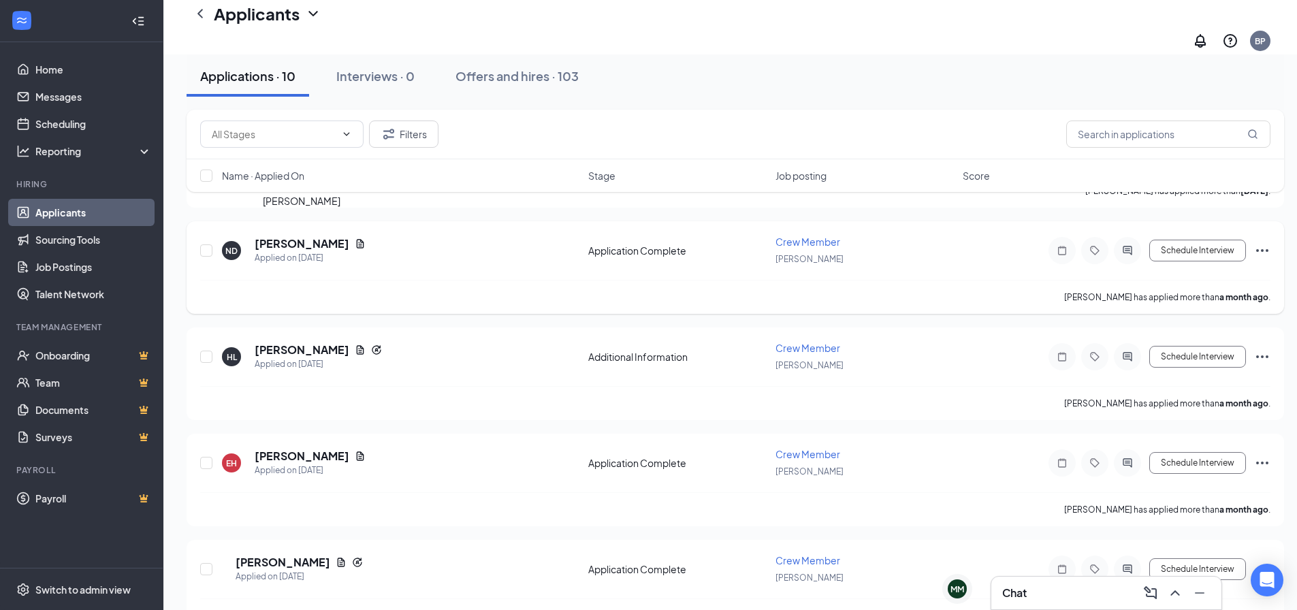
click at [317, 236] on h5 "[PERSON_NAME]" at bounding box center [302, 243] width 95 height 15
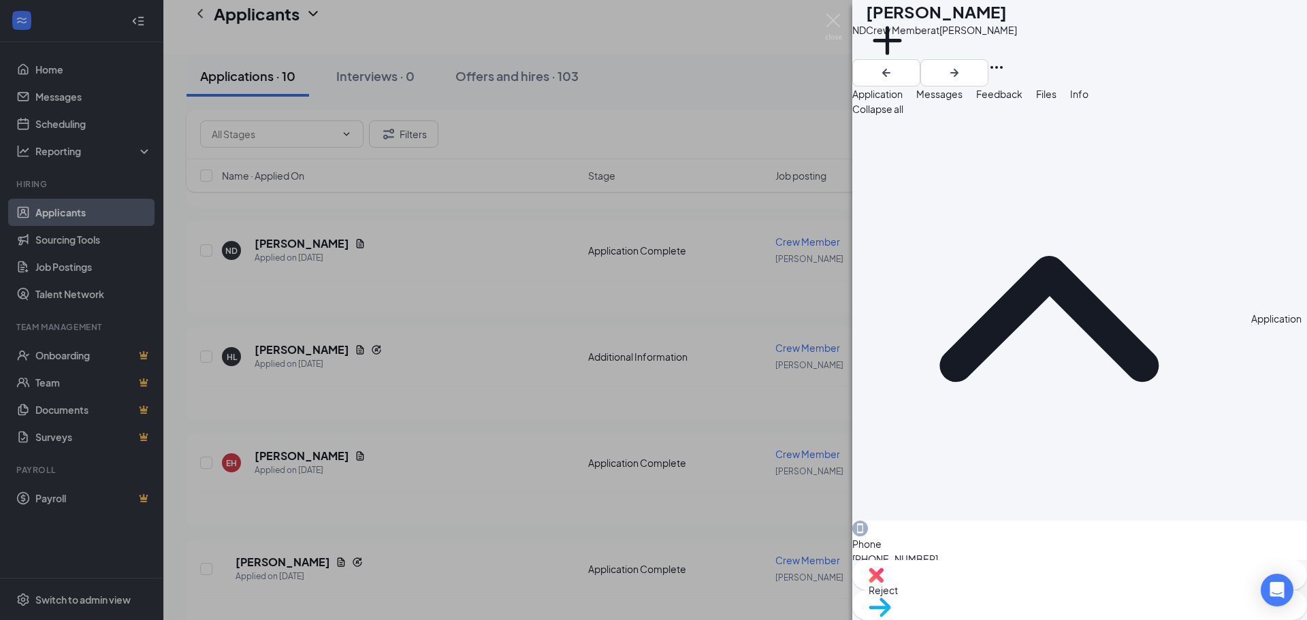
click at [1138, 618] on span "Move to stage" at bounding box center [1080, 625] width 422 height 15
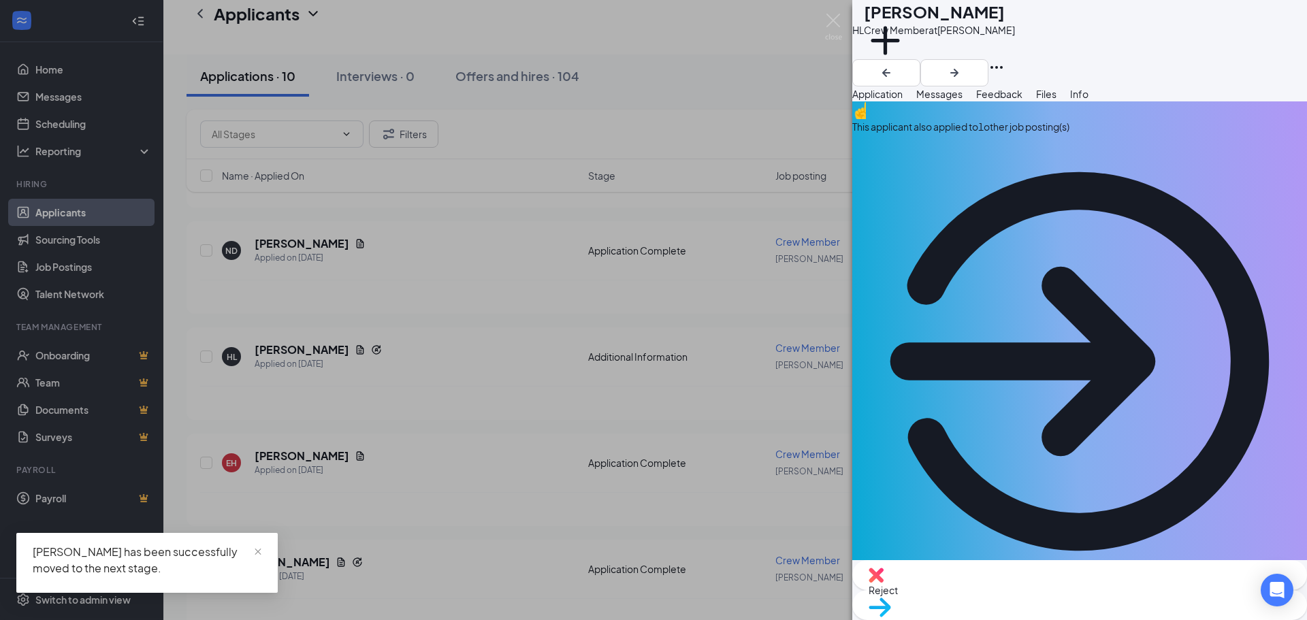
click at [479, 400] on div "HL [PERSON_NAME] Crew Member at [PERSON_NAME] Add a tag Application Messages Fe…" at bounding box center [653, 310] width 1307 height 620
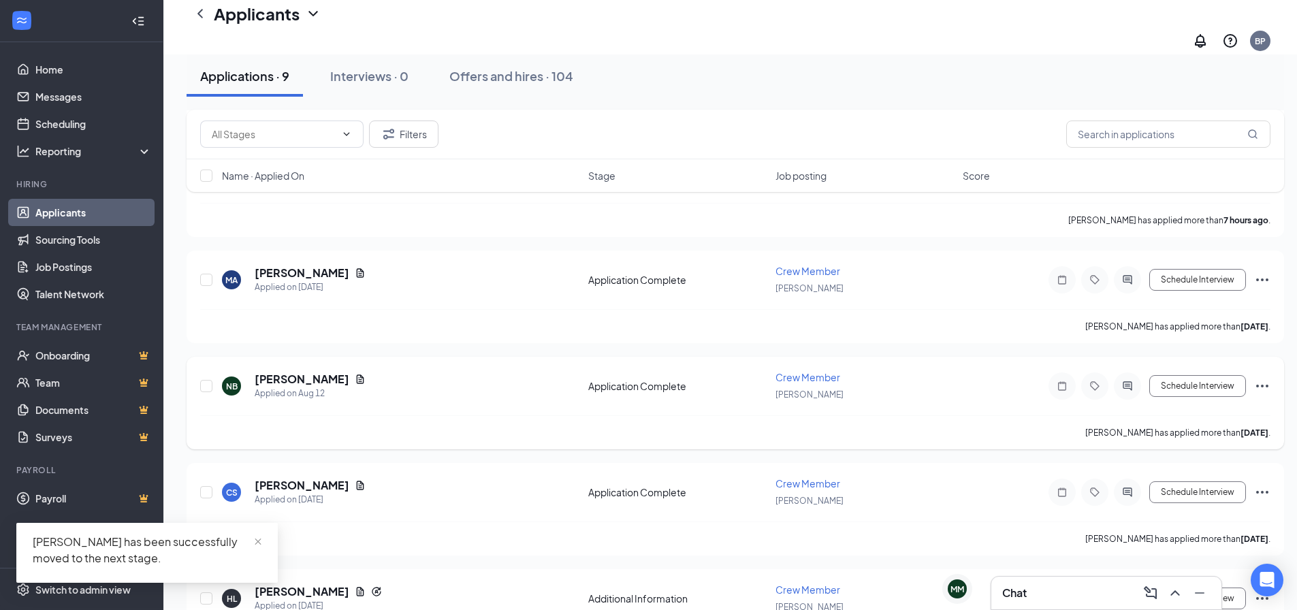
scroll to position [1157, 0]
